Goal: Use online tool/utility

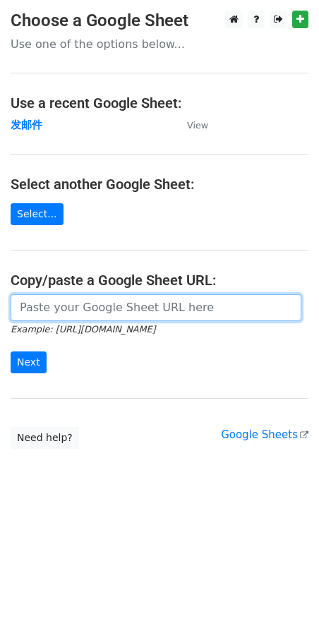
click at [72, 307] on input "url" at bounding box center [156, 307] width 291 height 27
paste input "[URL][DOMAIN_NAME]"
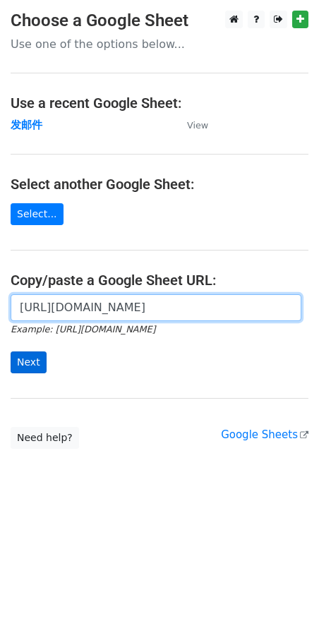
type input "[URL][DOMAIN_NAME]"
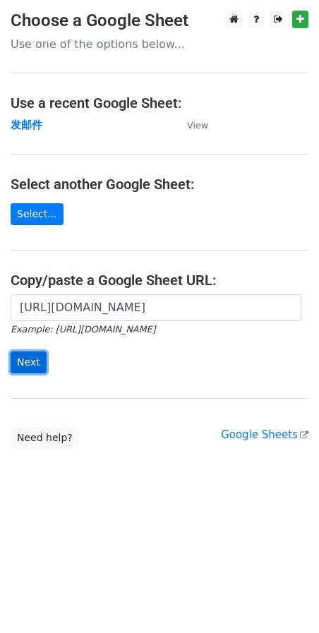
scroll to position [0, 0]
click at [42, 362] on input "Next" at bounding box center [29, 362] width 36 height 22
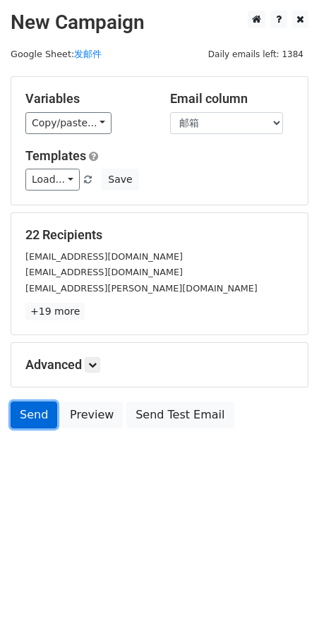
click at [32, 415] on link "Send" at bounding box center [34, 415] width 47 height 27
